Goal: Transaction & Acquisition: Purchase product/service

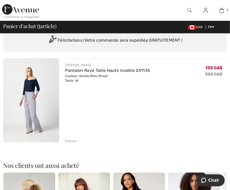
scroll to position [26, 0]
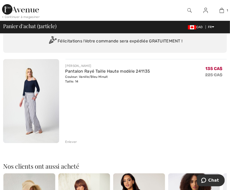
click at [30, 90] on img at bounding box center [31, 101] width 56 height 84
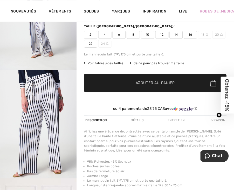
scroll to position [78, 0]
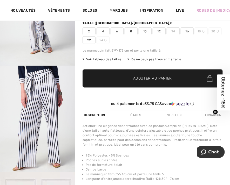
click at [101, 59] on span "Voir tableau des tailles" at bounding box center [102, 59] width 39 height 5
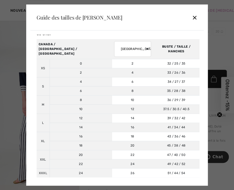
scroll to position [0, 0]
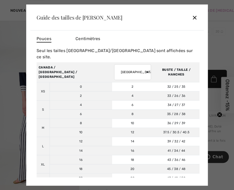
click at [91, 39] on span "Centimètres" at bounding box center [88, 38] width 25 height 5
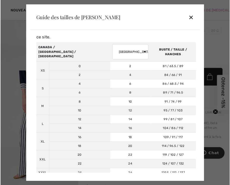
scroll to position [39, 0]
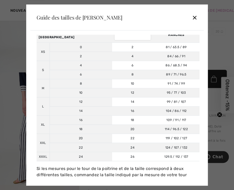
click at [194, 18] on div "✕" at bounding box center [194, 17] width 5 height 11
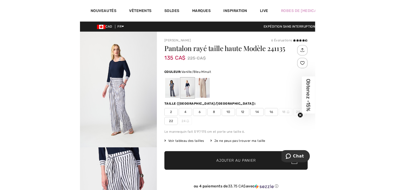
scroll to position [0, 0]
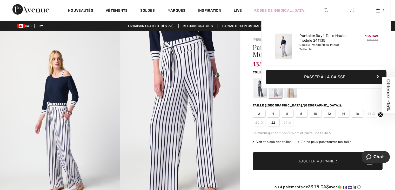
click at [230, 12] on link "1" at bounding box center [377, 10] width 25 height 6
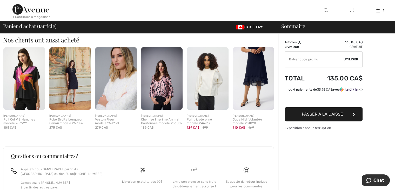
scroll to position [71, 0]
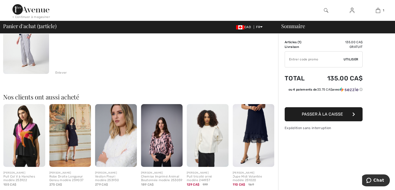
click at [336, 114] on span "Passer à la caisse" at bounding box center [322, 113] width 41 height 5
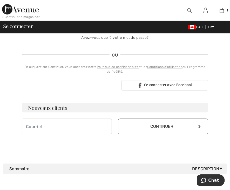
scroll to position [104, 0]
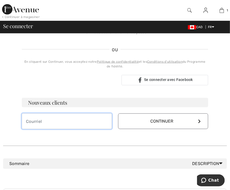
click at [62, 116] on input "email" at bounding box center [67, 121] width 90 height 16
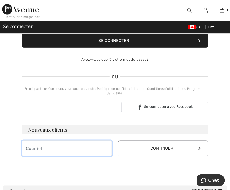
scroll to position [78, 0]
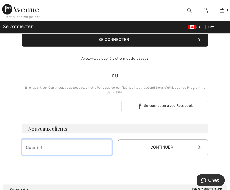
click at [48, 150] on input "email" at bounding box center [67, 147] width 90 height 16
type input "yuliya_martynova@yahoo.com"
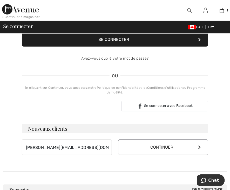
click at [156, 152] on button "Continuer" at bounding box center [163, 147] width 90 height 16
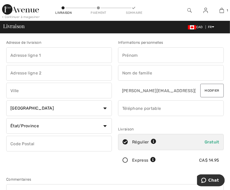
click at [41, 58] on input "text" at bounding box center [59, 55] width 106 height 16
type input "12616"
click at [25, 70] on input "text" at bounding box center [59, 73] width 106 height 16
click at [32, 72] on input "rue Odette Oligny" at bounding box center [59, 73] width 106 height 16
type input "rue Odette Oligny"
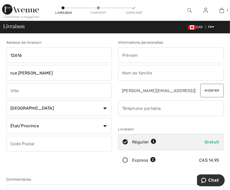
click at [28, 89] on input "text" at bounding box center [59, 91] width 106 height 16
type input "Montréal"
click at [101, 127] on select "État/Province Alberta Colombie-Britannique Ile-du-Prince-Edward Manitoba Nouvea…" at bounding box center [59, 126] width 106 height 16
select select "QC"
click at [6, 118] on select "État/Province Alberta Colombie-Britannique Ile-du-Prince-Edward Manitoba Nouvea…" at bounding box center [59, 126] width 106 height 16
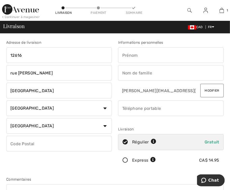
click at [23, 141] on input "text" at bounding box center [59, 144] width 106 height 16
type input "H4J2R4"
click at [32, 72] on input "rue Odette Oligny" at bounding box center [59, 73] width 106 height 16
type input "rue Odette-Oligny"
click at [141, 53] on input "text" at bounding box center [171, 55] width 106 height 16
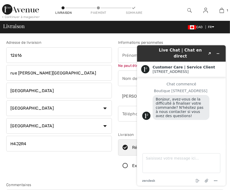
drag, startPoint x: 133, startPoint y: 55, endPoint x: 265, endPoint y: 98, distance: 138.6
click at [133, 55] on div "Live Chat | Chat en direct Created with Sketch. Customer Care | Service Client …" at bounding box center [181, 115] width 97 height 149
click at [217, 51] on icon "Réduire le widget" at bounding box center [218, 53] width 4 height 4
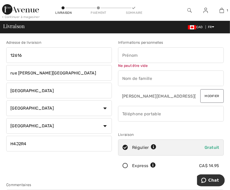
click at [153, 58] on input "text" at bounding box center [171, 55] width 106 height 16
type input "Yuliya"
click at [138, 77] on input "text" at bounding box center [171, 78] width 106 height 16
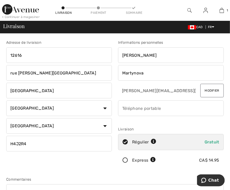
type input "Martynova"
click at [135, 106] on input "phone" at bounding box center [171, 108] width 106 height 16
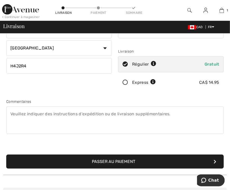
scroll to position [78, 0]
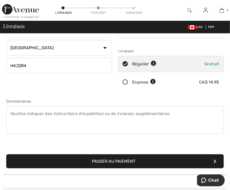
type input "5146592937"
click at [145, 160] on button "Passer au paiement" at bounding box center [115, 161] width 218 height 14
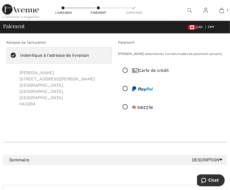
click at [126, 106] on icon at bounding box center [125, 106] width 14 height 5
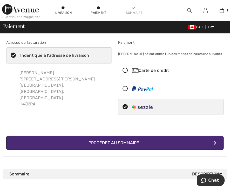
click at [116, 139] on div "Procédez au sommaire" at bounding box center [115, 142] width 61 height 6
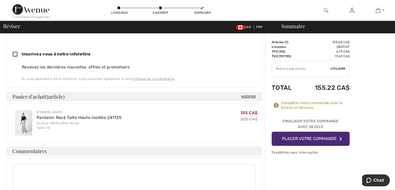
scroll to position [219, 0]
click at [230, 141] on button "Placer votre commande" at bounding box center [311, 138] width 78 height 14
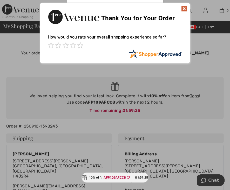
click at [185, 9] on img at bounding box center [184, 8] width 6 height 6
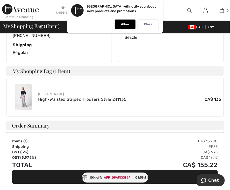
scroll to position [156, 0]
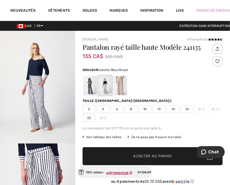
click at [38, 90] on img "1 / 8" at bounding box center [37, 87] width 75 height 113
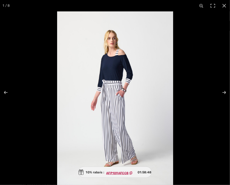
click at [115, 94] on img at bounding box center [115, 98] width 116 height 174
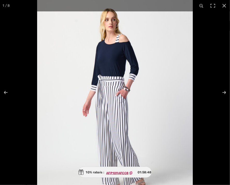
click at [115, 94] on img at bounding box center [115, 100] width 156 height 234
click at [115, 94] on img at bounding box center [115, 101] width 156 height 234
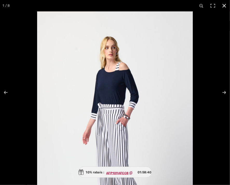
click at [225, 3] on button at bounding box center [224, 5] width 11 height 11
